Goal: Check status

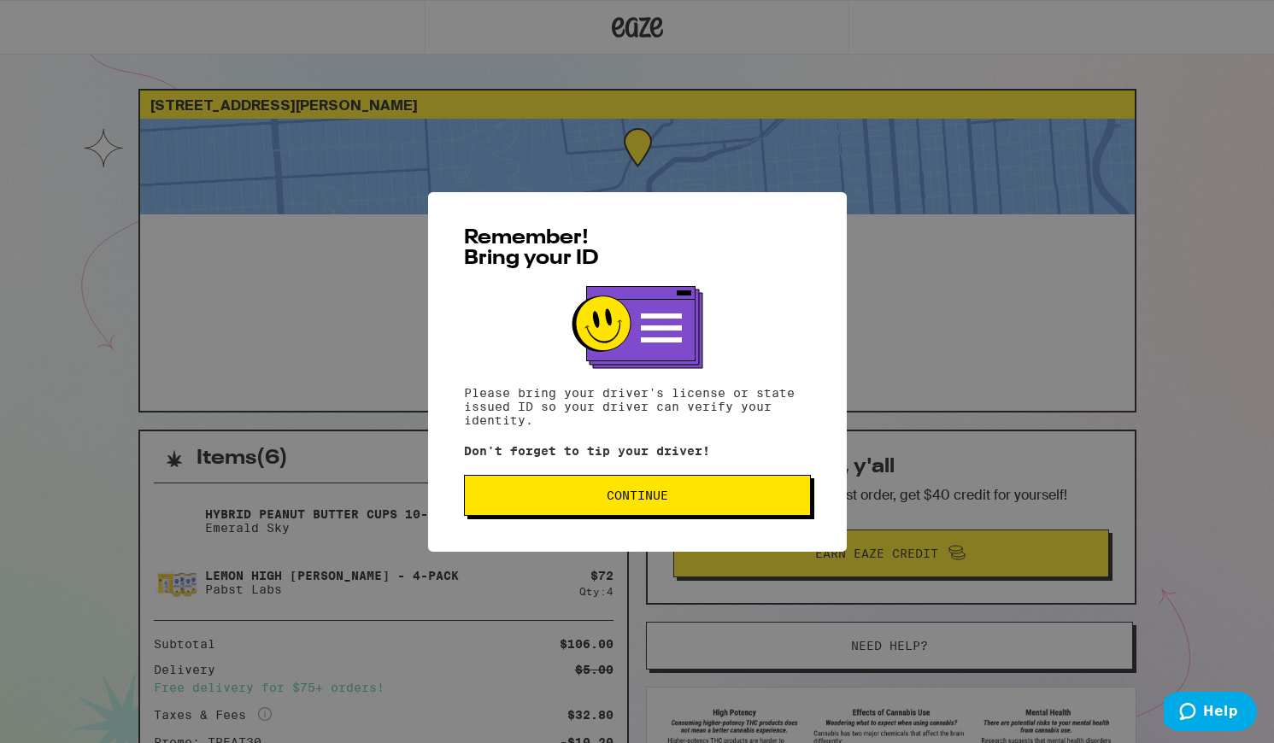
click at [650, 492] on span "Continue" at bounding box center [638, 496] width 62 height 12
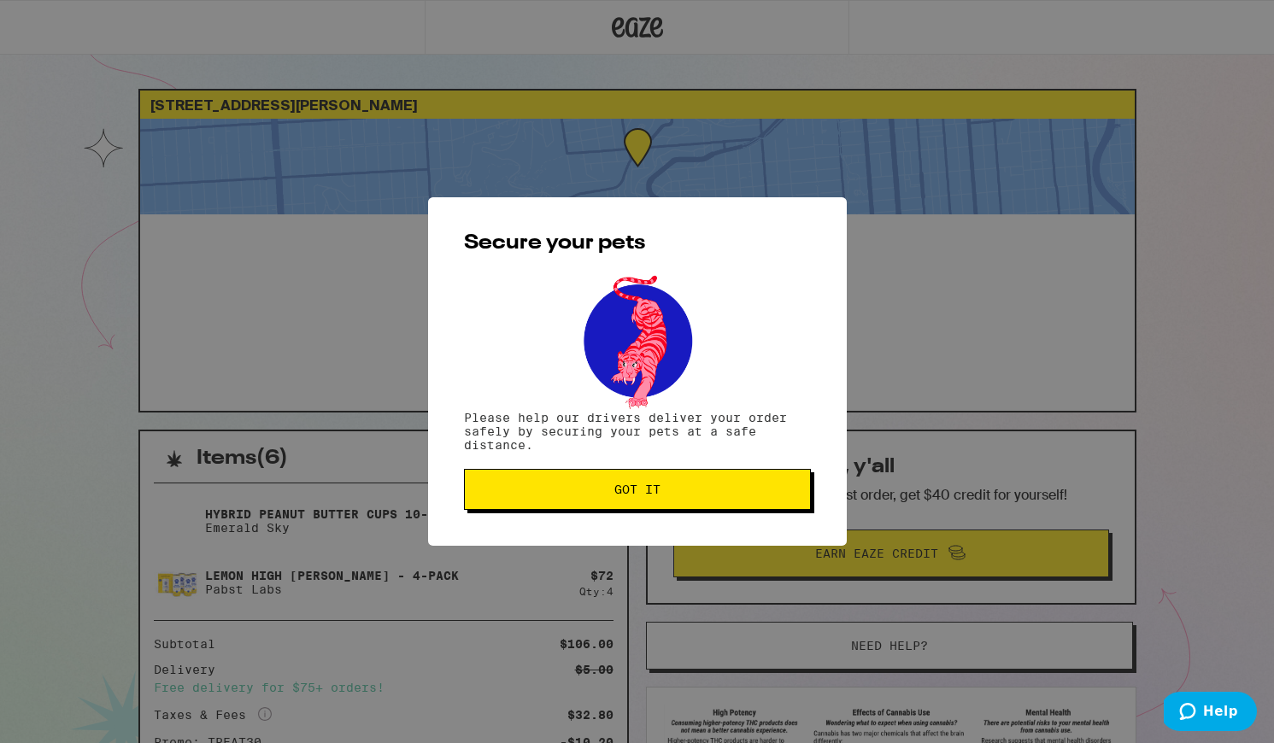
click at [638, 487] on span "Got it" at bounding box center [637, 490] width 46 height 12
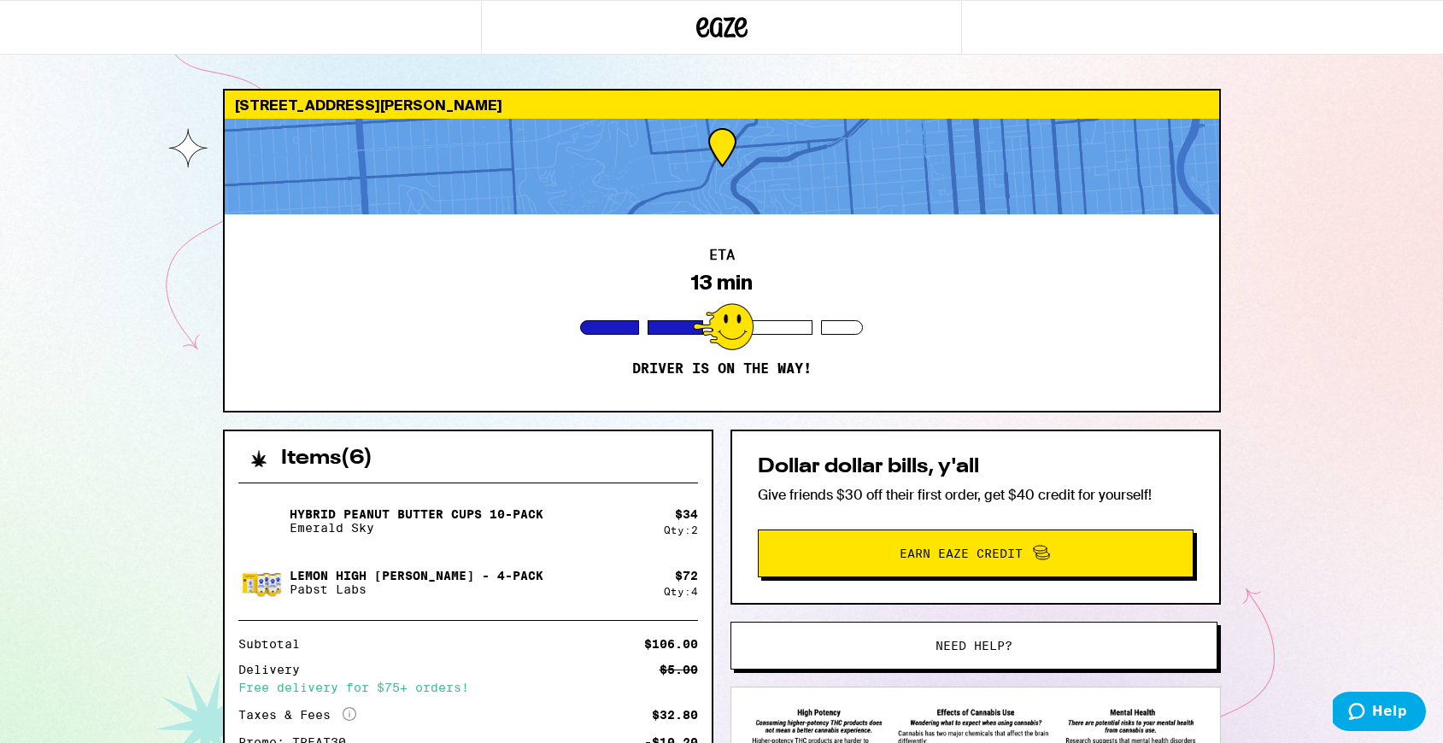
click at [132, 273] on div "[STREET_ADDRESS][PERSON_NAME] 13 min Driver is on the way! Items ( 6 ) Hybrid P…" at bounding box center [721, 467] width 1443 height 935
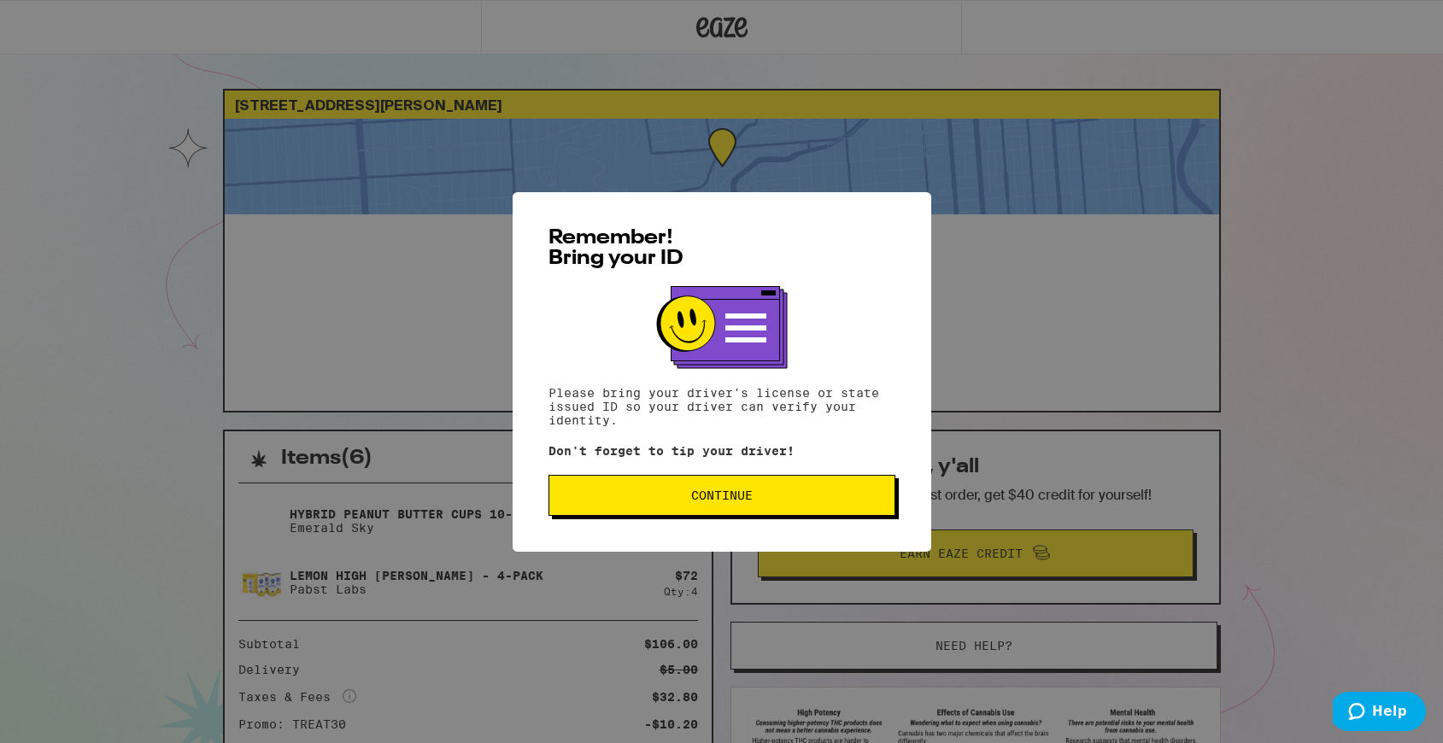
click at [694, 507] on button "Continue" at bounding box center [722, 495] width 347 height 41
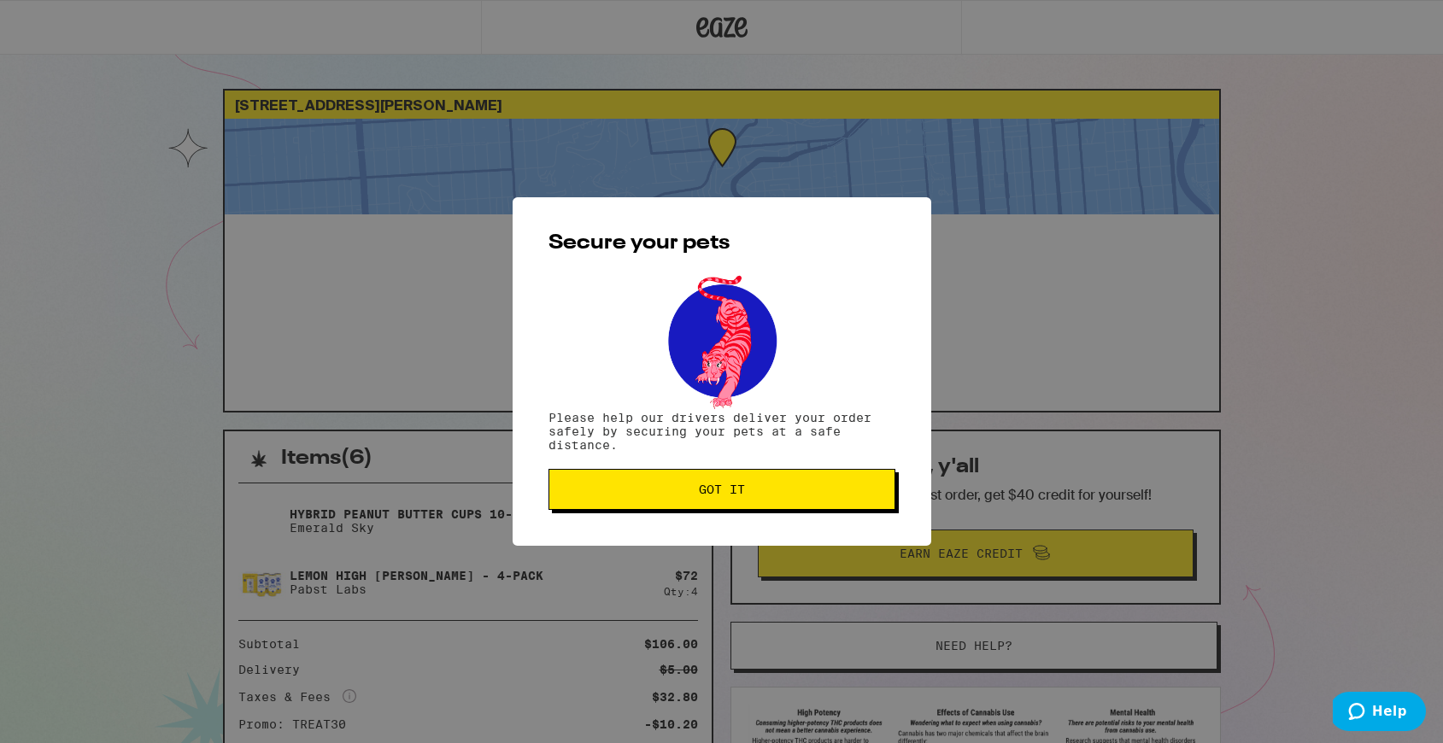
click at [663, 495] on span "Got it" at bounding box center [722, 490] width 318 height 12
